Goal: Find specific page/section: Find specific page/section

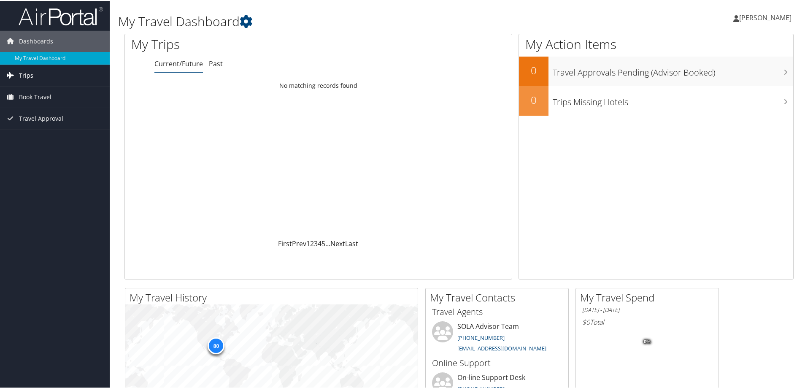
click at [66, 75] on link "Trips" at bounding box center [55, 74] width 110 height 21
click at [46, 88] on link "Current/Future Trips" at bounding box center [55, 91] width 110 height 13
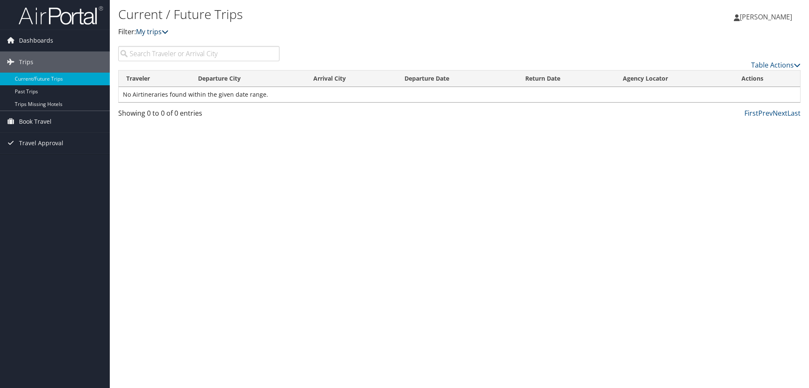
click at [153, 30] on link "My trips" at bounding box center [152, 31] width 33 height 9
click at [60, 145] on span "Travel Approval" at bounding box center [41, 143] width 44 height 21
click at [46, 171] on link "Approved Trips" at bounding box center [55, 172] width 110 height 13
